Goal: Find specific page/section: Find specific page/section

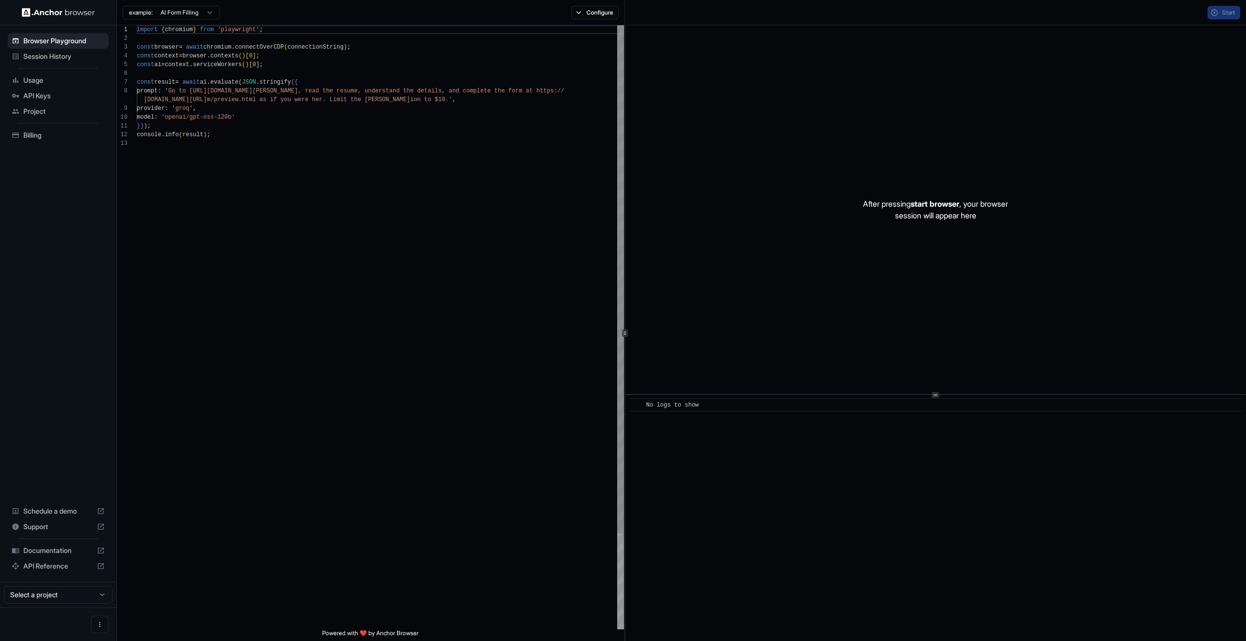
scroll to position [70, 0]
click at [44, 56] on span "Session History" at bounding box center [63, 57] width 81 height 10
